Goal: Task Accomplishment & Management: Use online tool/utility

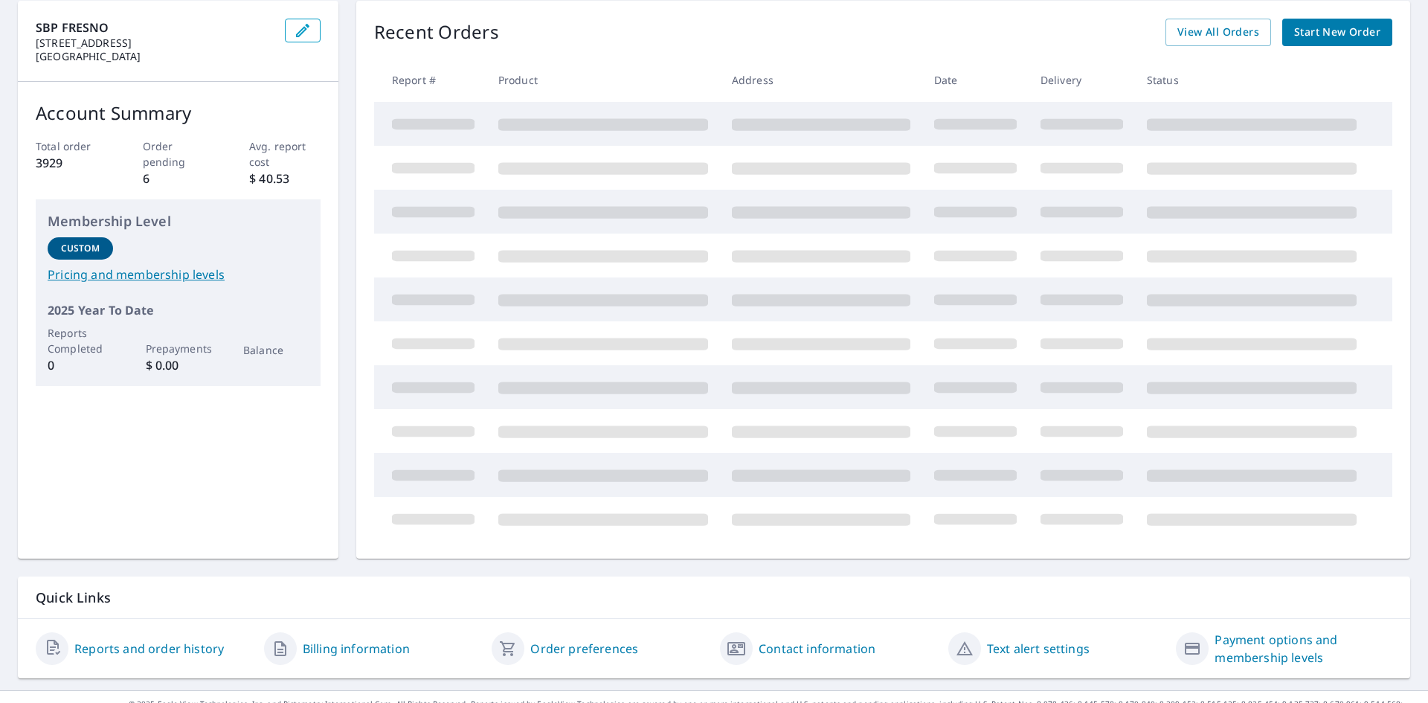
scroll to position [18, 0]
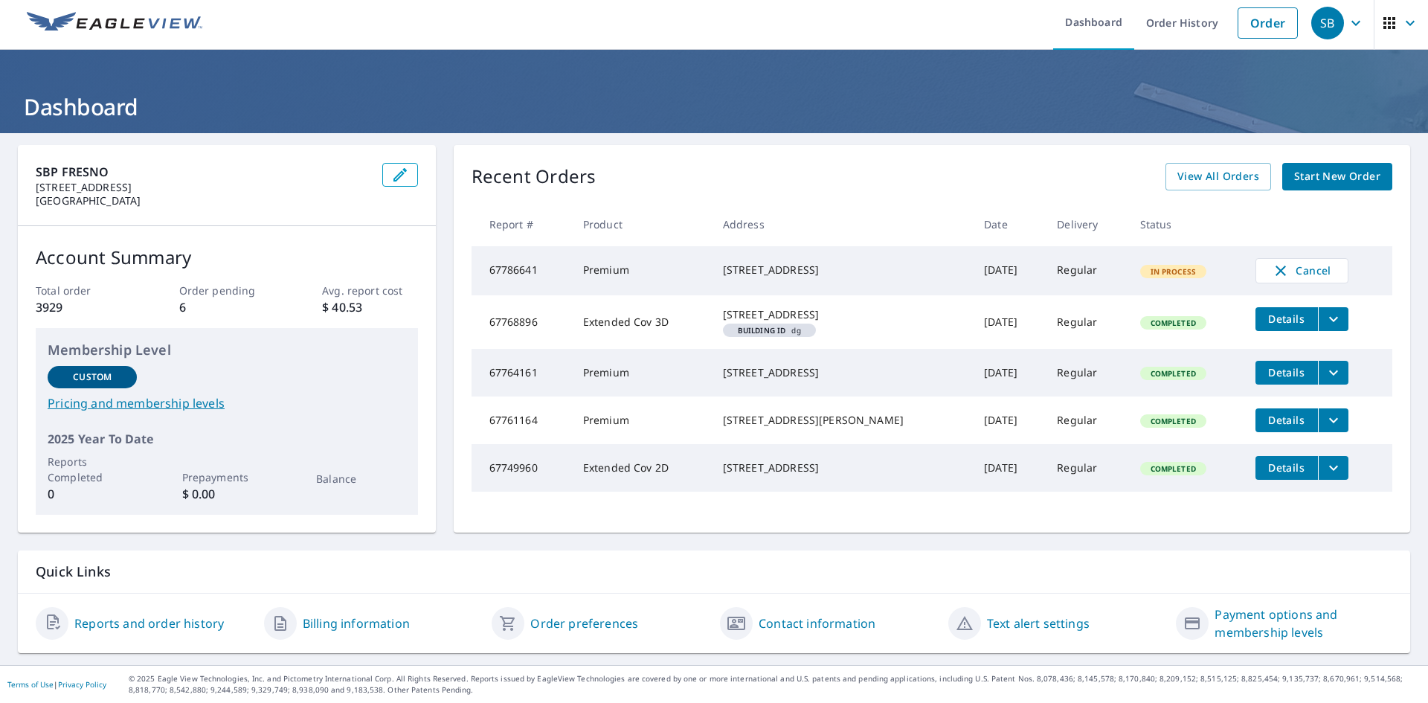
click at [1328, 167] on span "Start New Order" at bounding box center [1338, 176] width 86 height 19
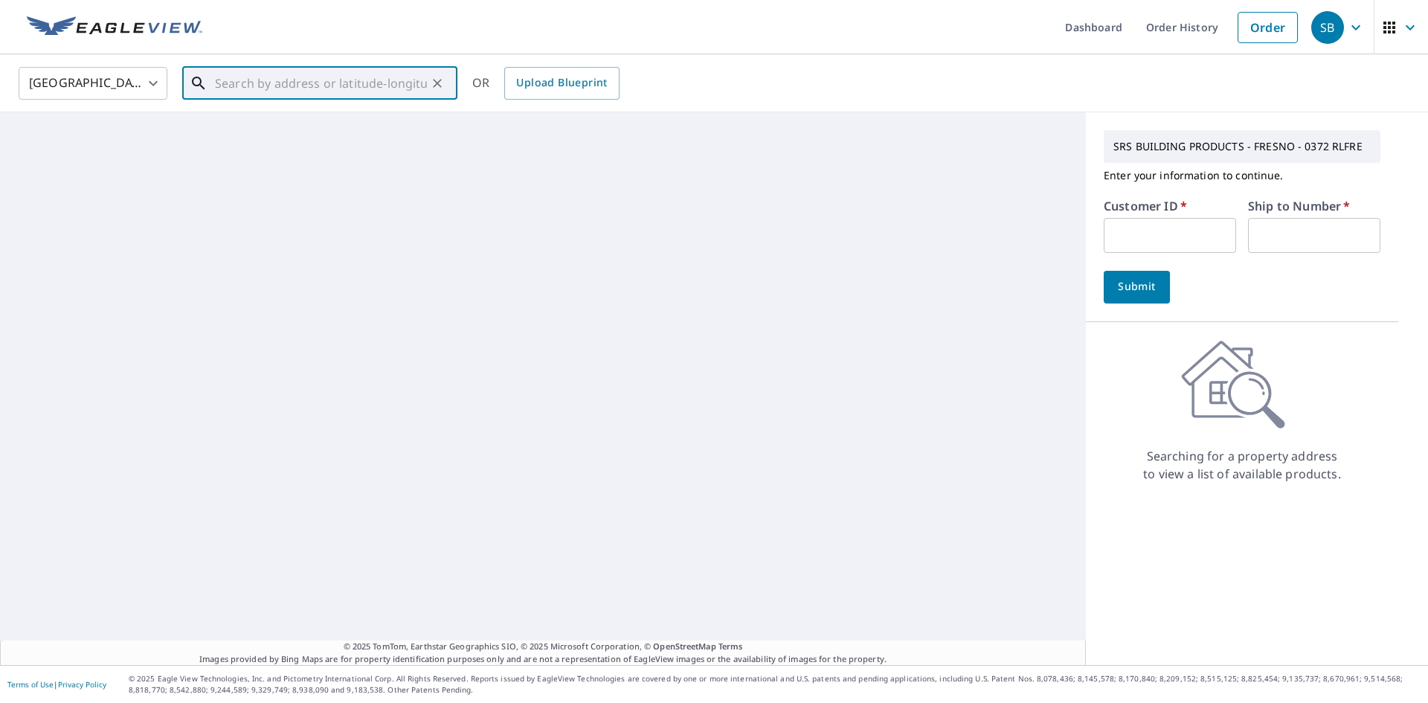
click at [241, 82] on input "text" at bounding box center [321, 83] width 212 height 42
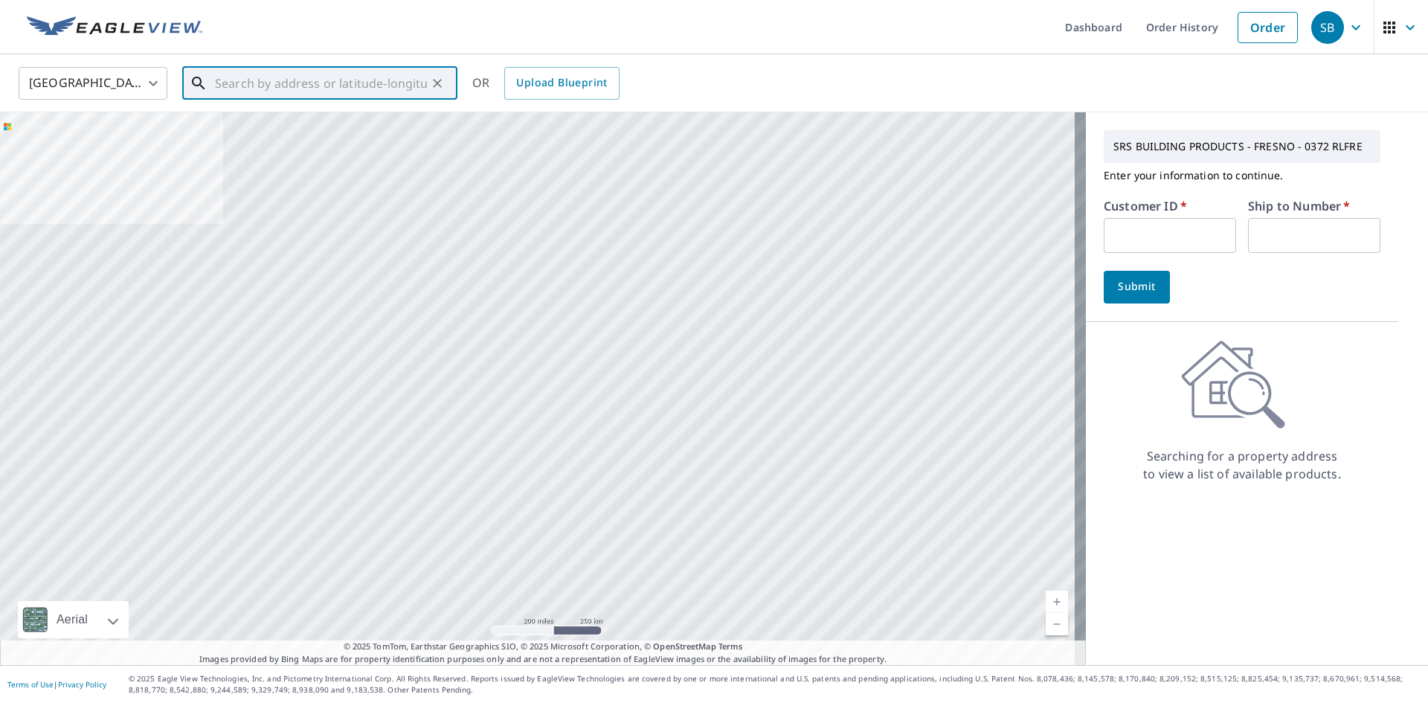
paste input "1771 N Garfield Ave, Fresno, CA 93723"
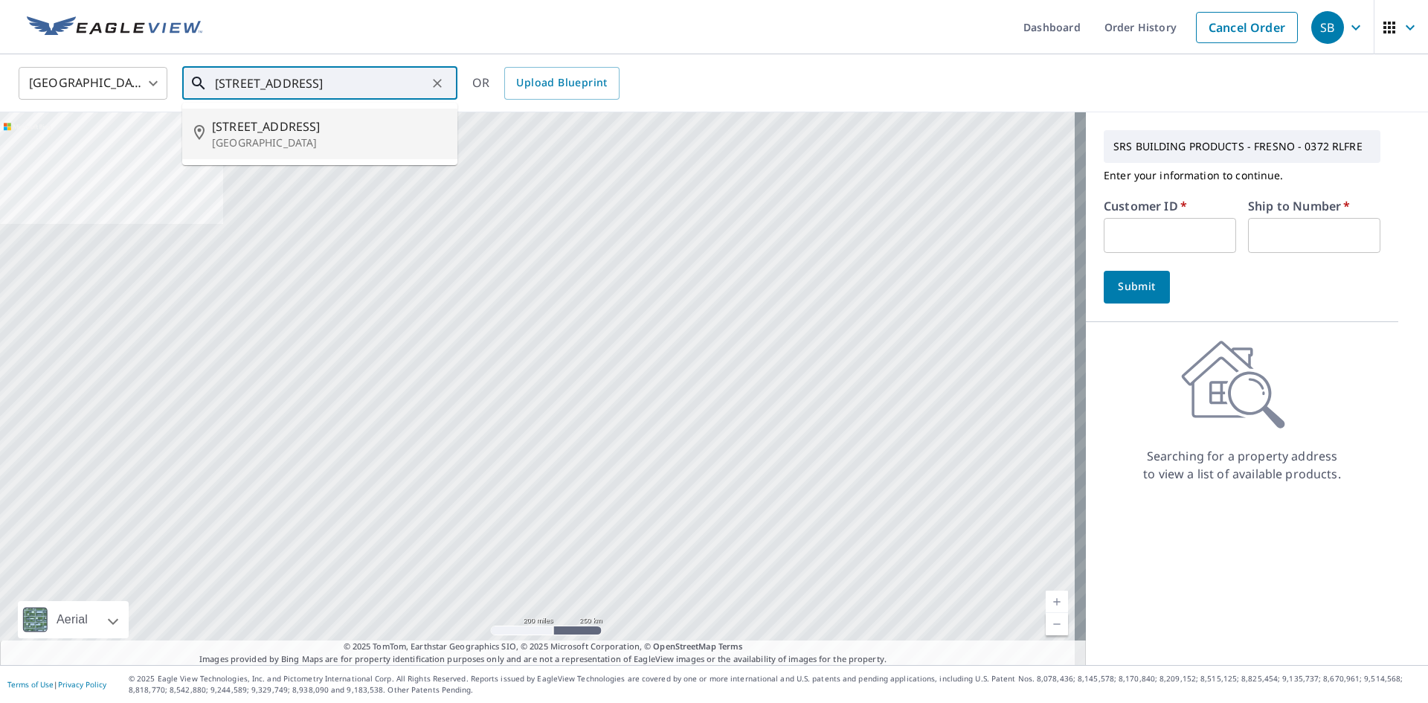
click at [281, 126] on span "1771 N Garfield Ave" at bounding box center [329, 127] width 234 height 18
type input "1771 N Garfield Ave Fresno, CA 93723"
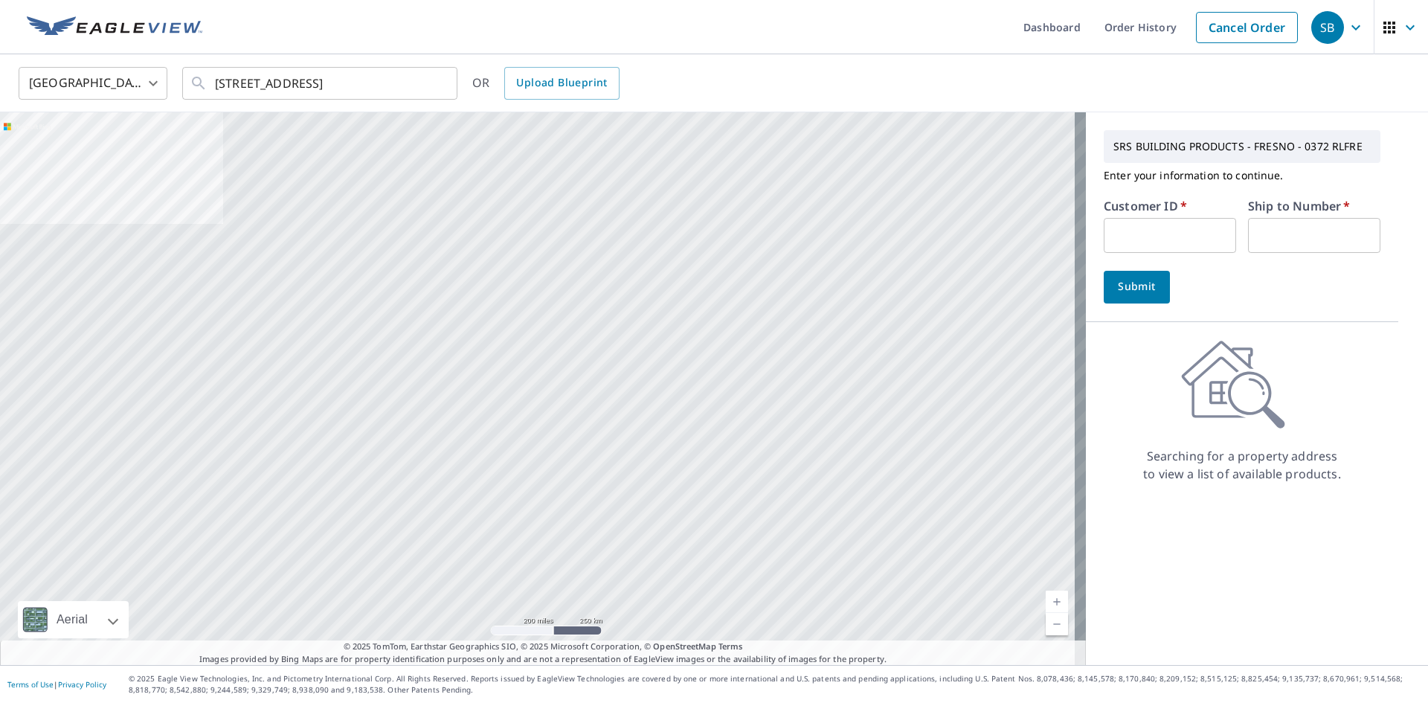
scroll to position [0, 0]
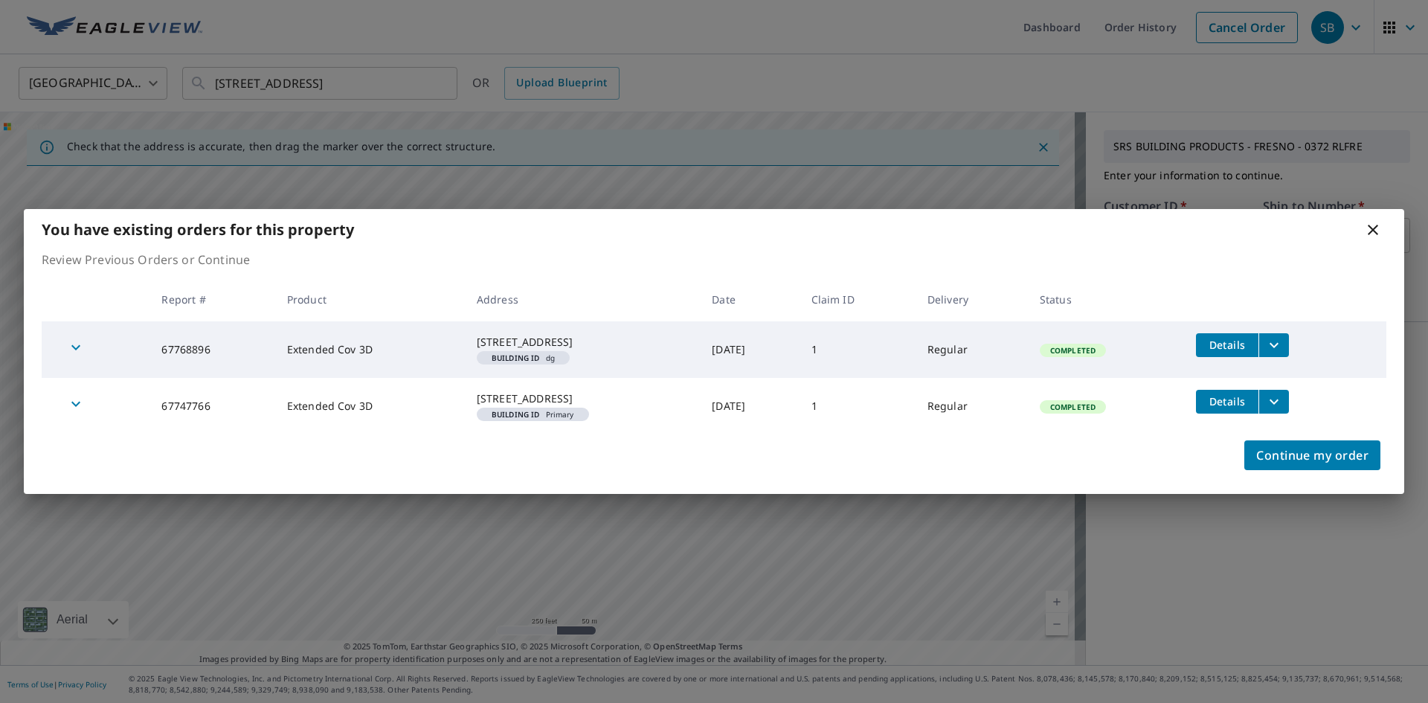
click at [1283, 403] on icon "filesDropdownBtn-67747766" at bounding box center [1275, 402] width 18 height 18
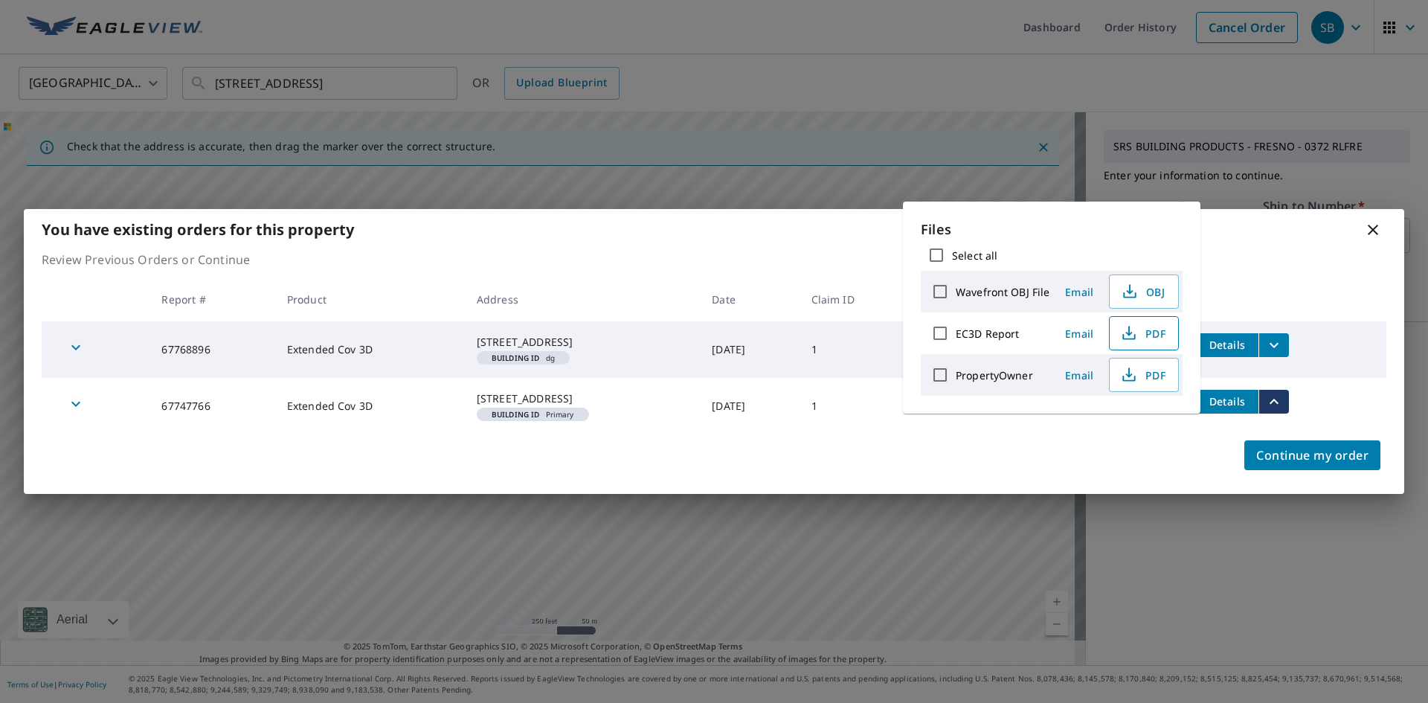
click at [1134, 330] on icon "button" at bounding box center [1129, 333] width 18 height 18
click at [1332, 597] on div "You have existing orders for this property Review Previous Orders or Continue R…" at bounding box center [714, 351] width 1428 height 703
